Goal: Task Accomplishment & Management: Use online tool/utility

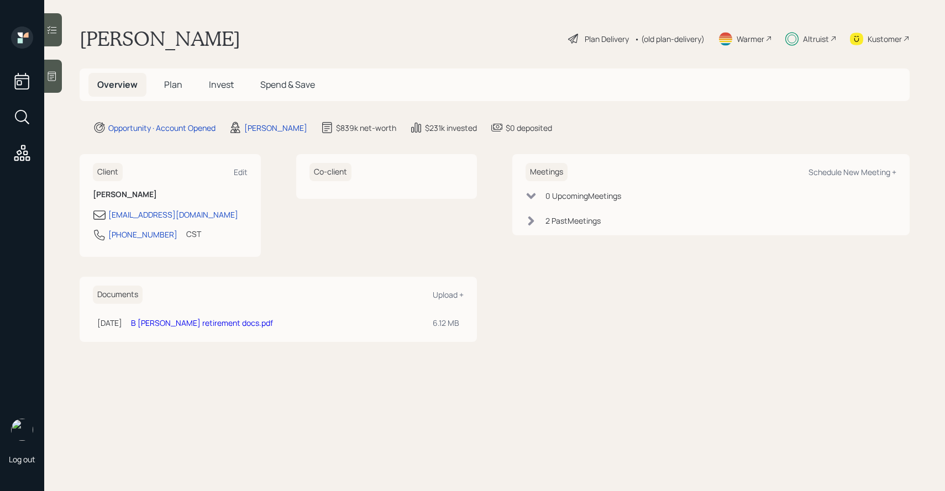
click at [219, 95] on h5 "Invest" at bounding box center [221, 85] width 43 height 24
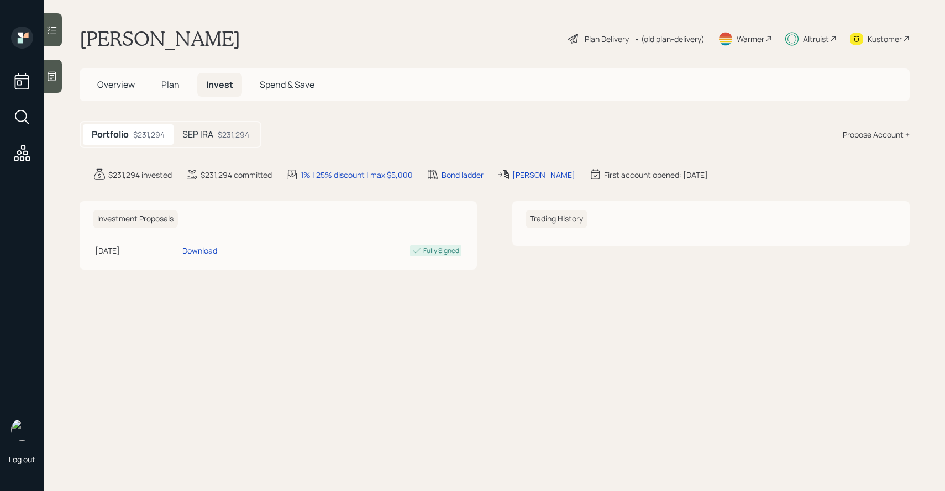
click at [220, 137] on div "$231,294" at bounding box center [233, 135] width 31 height 12
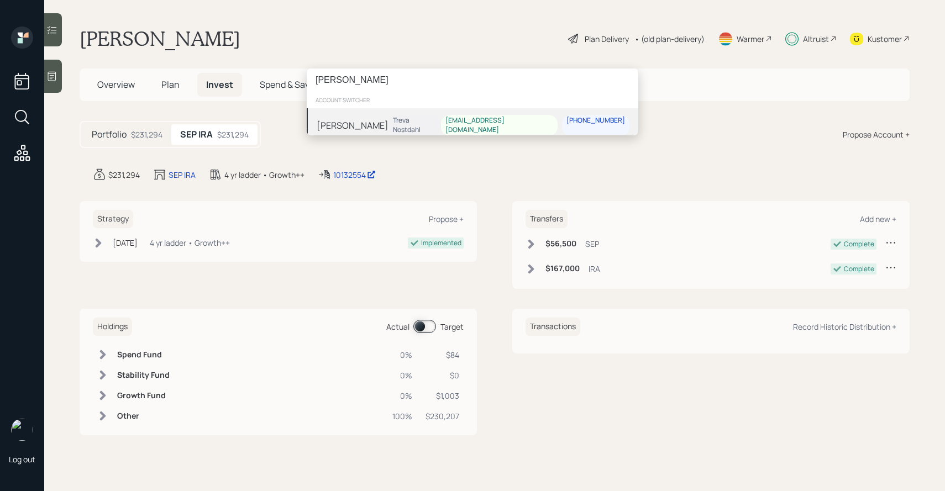
type input "[PERSON_NAME]"
